Goal: Task Accomplishment & Management: Complete application form

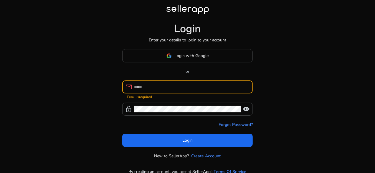
click at [188, 87] on input at bounding box center [191, 86] width 114 height 6
click at [150, 88] on input at bounding box center [191, 86] width 114 height 6
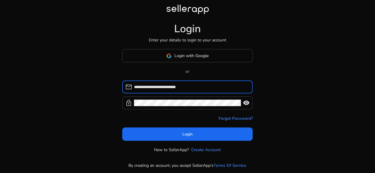
type input "**********"
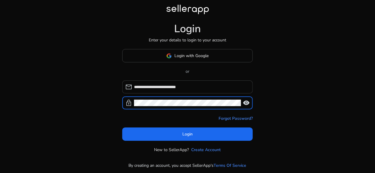
click button "Login" at bounding box center [187, 133] width 131 height 13
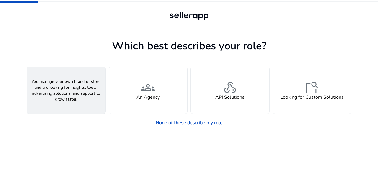
click at [99, 89] on div "person A Seller" at bounding box center [66, 90] width 78 height 47
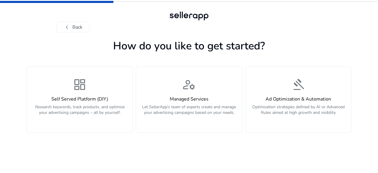
click at [99, 89] on div "dashboard Self Served Platform (DIY) Research keywords, track products, and opt…" at bounding box center [79, 99] width 99 height 44
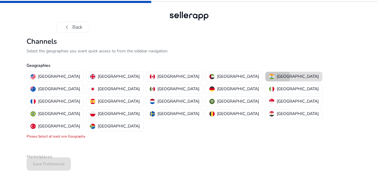
click at [269, 76] on img "button" at bounding box center [271, 76] width 5 height 5
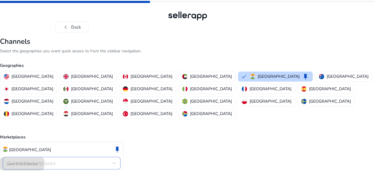
click at [96, 160] on div "Select Marketplaces" at bounding box center [59, 163] width 105 height 6
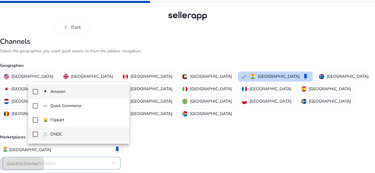
click at [45, 134] on img at bounding box center [45, 133] width 5 height 5
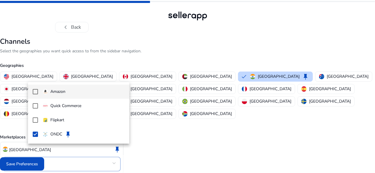
drag, startPoint x: 39, startPoint y: 120, endPoint x: 35, endPoint y: 91, distance: 29.2
click at [35, 91] on div "Amazon Quick Commerce Flipkart ONDC keep" at bounding box center [78, 112] width 101 height 61
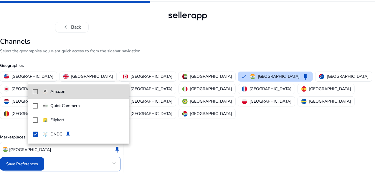
click at [35, 91] on mat-pseudo-checkbox at bounding box center [35, 91] width 5 height 5
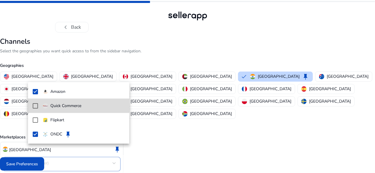
click at [36, 105] on mat-pseudo-checkbox at bounding box center [35, 105] width 5 height 5
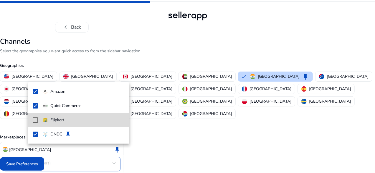
click at [37, 119] on mat-pseudo-checkbox at bounding box center [35, 119] width 5 height 5
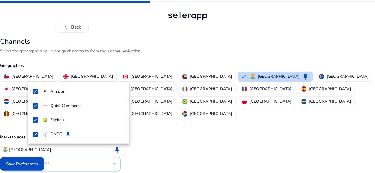
click at [51, 161] on div at bounding box center [187, 86] width 375 height 173
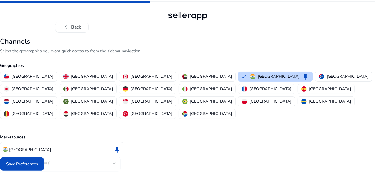
click at [356, 148] on div "chevron_left Back Channels Select the geographies you want quick access to from…" at bounding box center [187, 98] width 375 height 196
click at [374, 167] on div "chevron_left Back Channels Select the geographies you want quick access to from…" at bounding box center [187, 98] width 375 height 196
click at [375, 13] on div "chevron_left Back" at bounding box center [187, 16] width 375 height 32
click at [38, 162] on span "Save Preferences" at bounding box center [22, 163] width 32 height 6
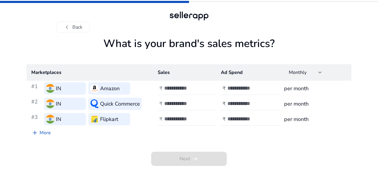
click at [183, 91] on div at bounding box center [190, 88] width 53 height 13
click at [179, 89] on input "number" at bounding box center [184, 88] width 40 height 6
type input "*"
